Goal: Task Accomplishment & Management: Manage account settings

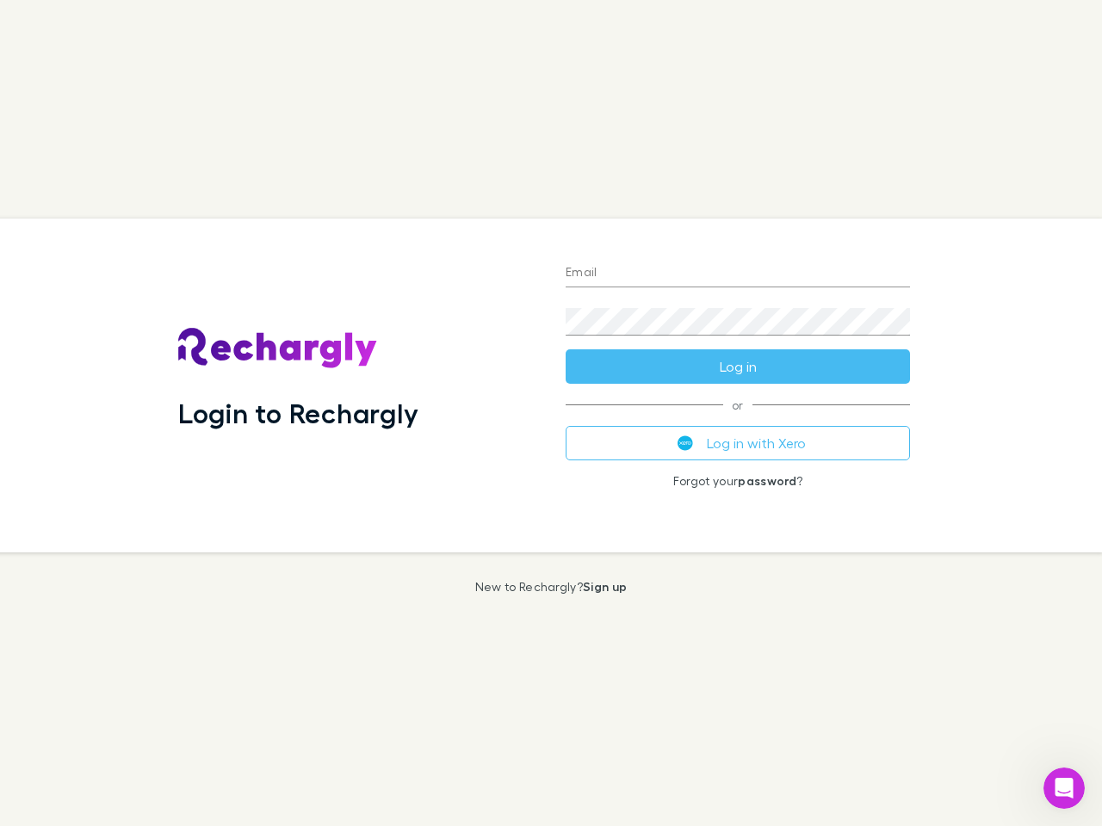
click at [551, 413] on div "Login to Rechargly" at bounding box center [357, 386] width 387 height 334
click at [738, 274] on input "Email" at bounding box center [737, 274] width 344 height 28
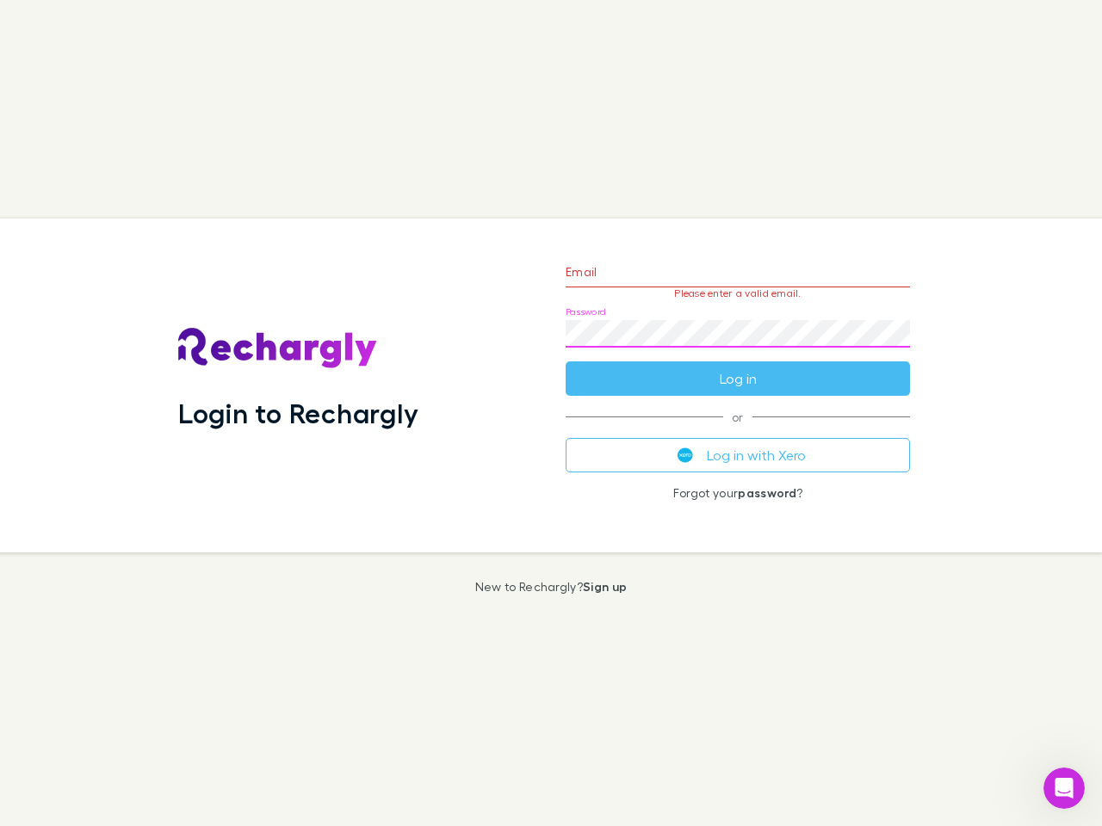
click at [738, 367] on form "Email Please enter a valid email. Password Log in" at bounding box center [737, 321] width 344 height 150
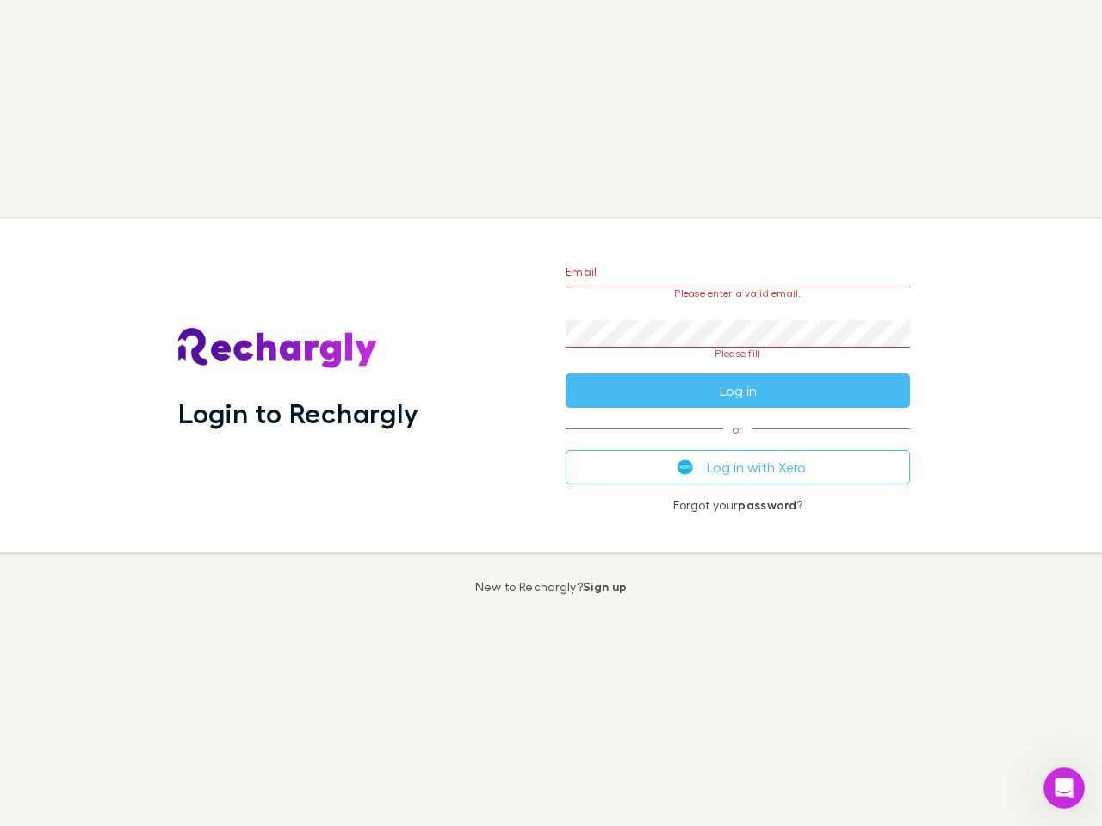
click at [738, 443] on div "Email Please enter a valid email. Password Please fill Log in or Log in with Xe…" at bounding box center [738, 386] width 372 height 334
click at [1064, 788] on icon "Open Intercom Messenger" at bounding box center [1064, 789] width 28 height 28
